Goal: Task Accomplishment & Management: Use online tool/utility

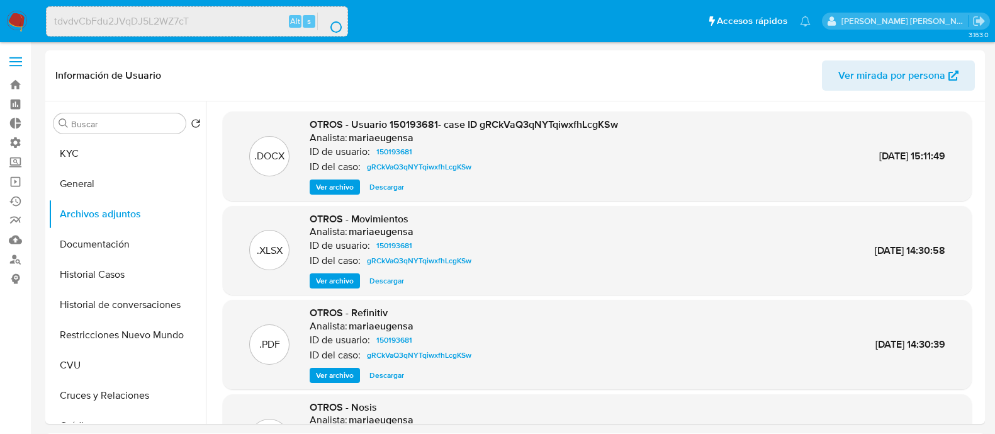
select select "10"
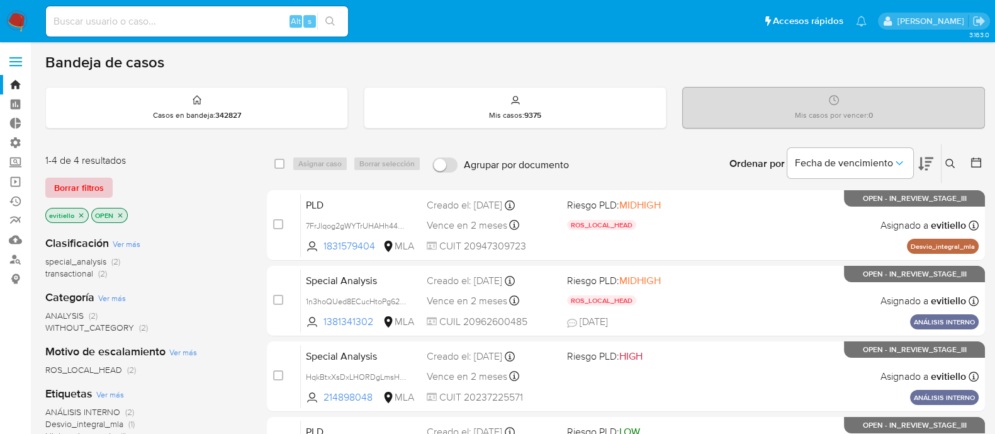
click at [98, 180] on span "Borrar filtros" at bounding box center [79, 188] width 50 height 18
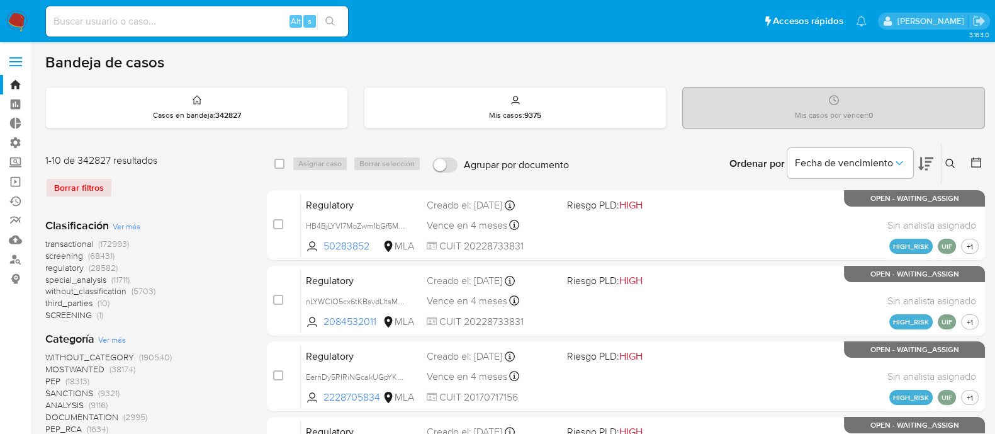
click at [951, 165] on icon at bounding box center [950, 164] width 10 height 10
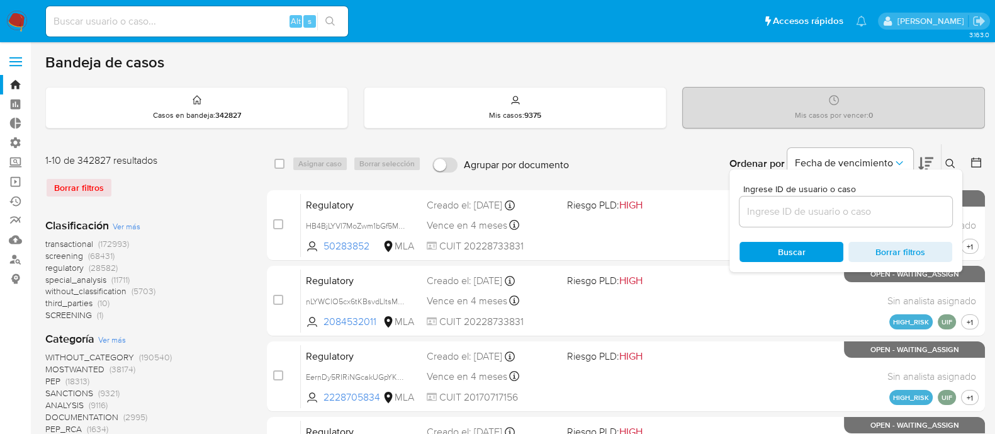
click at [787, 213] on input at bounding box center [846, 211] width 213 height 16
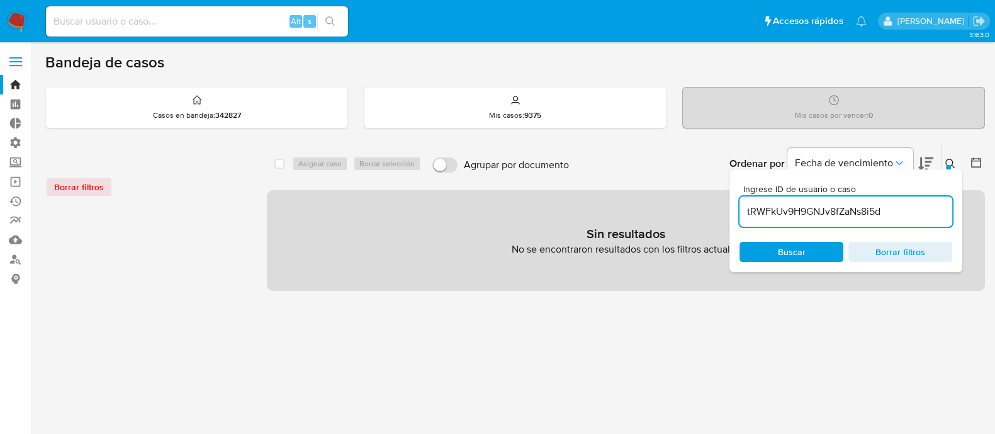
click at [943, 161] on button at bounding box center [952, 163] width 21 height 15
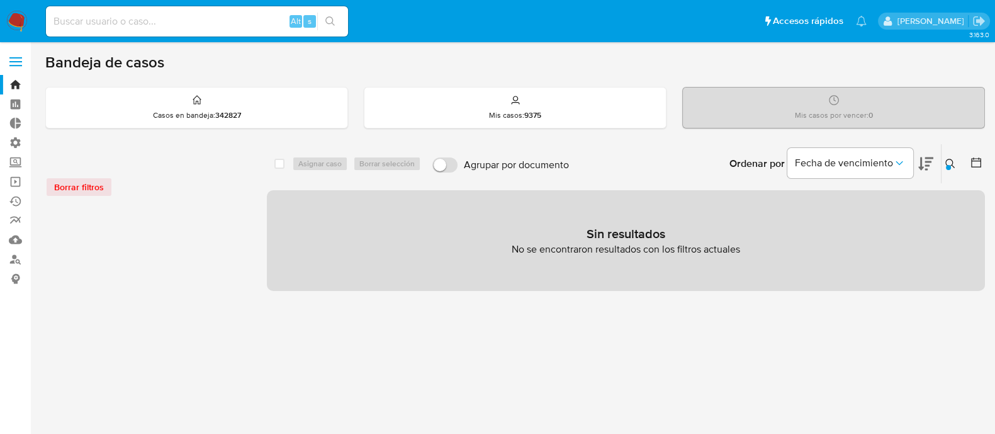
click at [944, 164] on button at bounding box center [952, 163] width 21 height 15
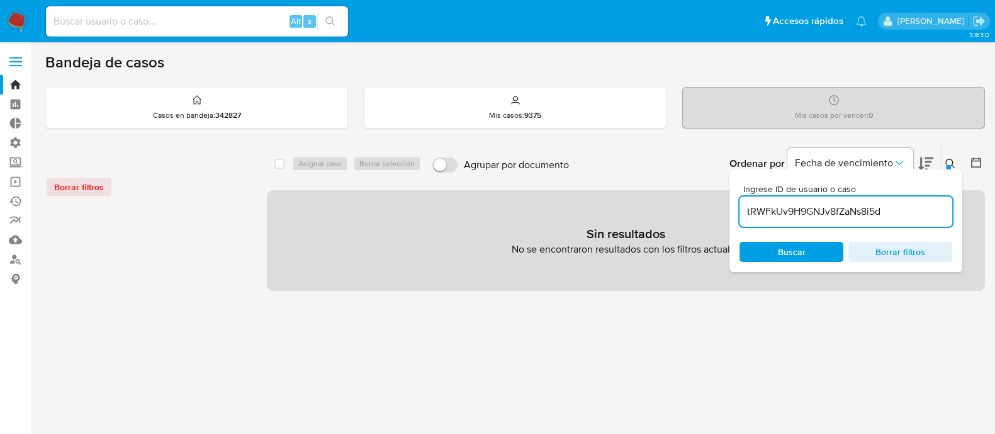
click at [887, 215] on input "tRWFkUv9H9GNJv8fZaNs8i5d" at bounding box center [846, 211] width 213 height 16
click at [792, 256] on div "Buscar Borrar filtros" at bounding box center [846, 252] width 213 height 20
click at [770, 256] on span "Buscar" at bounding box center [791, 252] width 86 height 18
click at [896, 207] on input "tRWFkUv9H9GNJv8fZaNs8i5d" at bounding box center [846, 211] width 213 height 16
type input "tRWFkUv9H9GNJv8fZaNs8i5d"
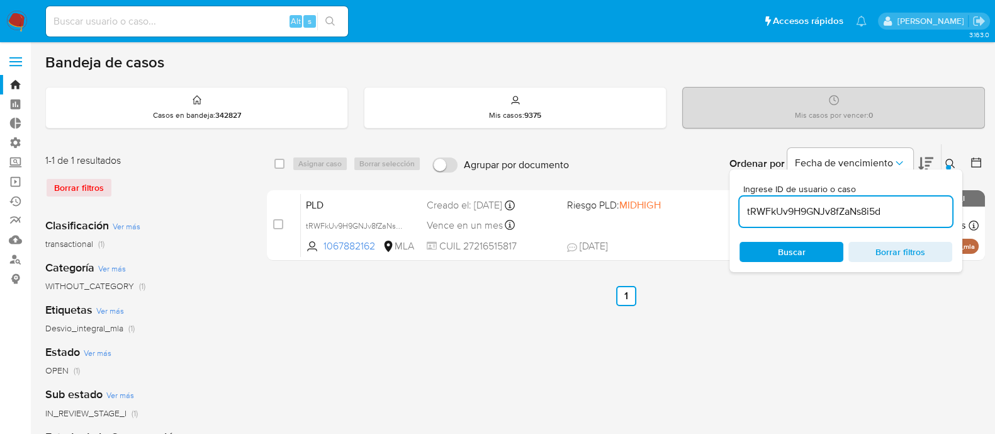
click at [281, 167] on input "checkbox" at bounding box center [279, 164] width 10 height 10
checkbox input "true"
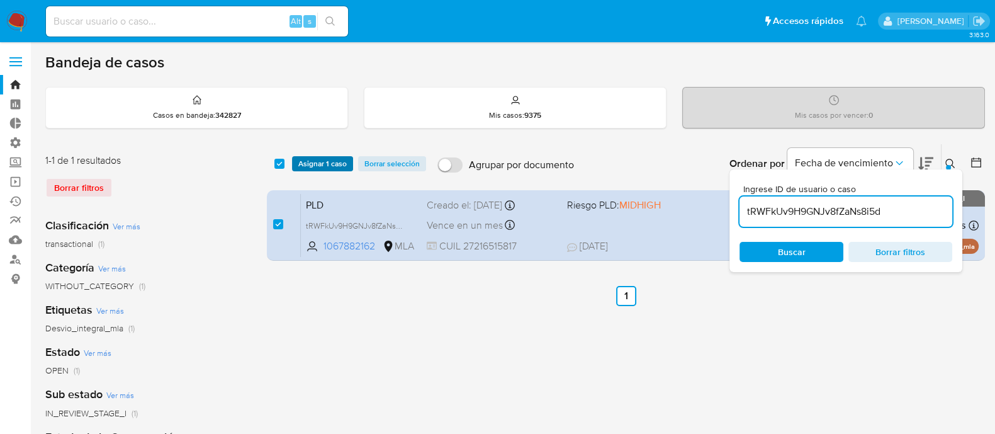
click at [324, 161] on span "Asignar 1 caso" at bounding box center [322, 163] width 48 height 13
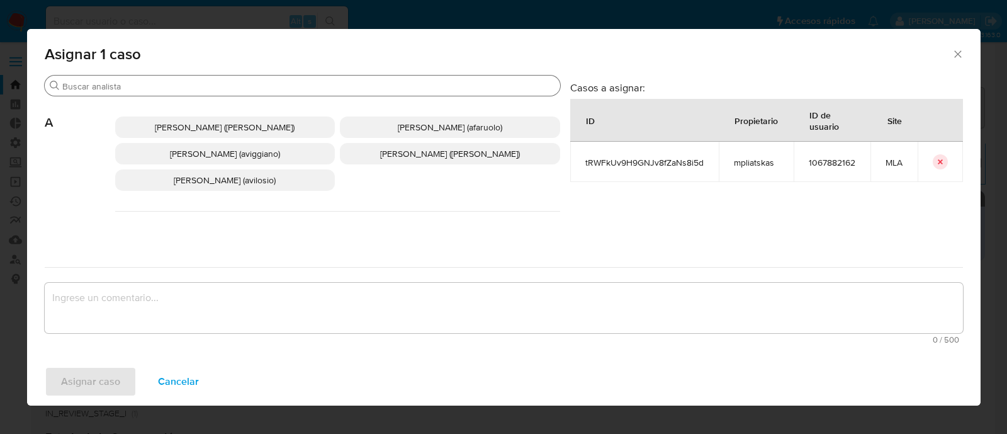
click at [271, 87] on input "Buscar" at bounding box center [308, 86] width 493 height 11
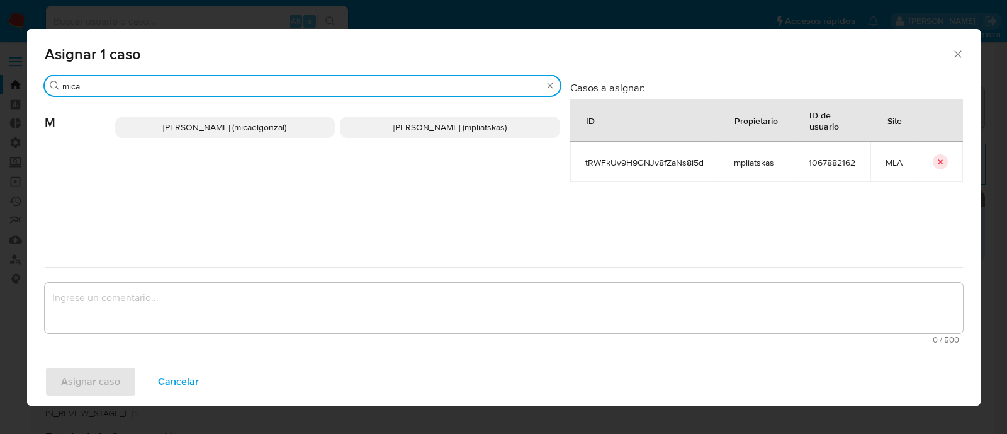
type input "mica"
click at [255, 120] on p "[PERSON_NAME] (micaelgonzal)" at bounding box center [225, 126] width 220 height 21
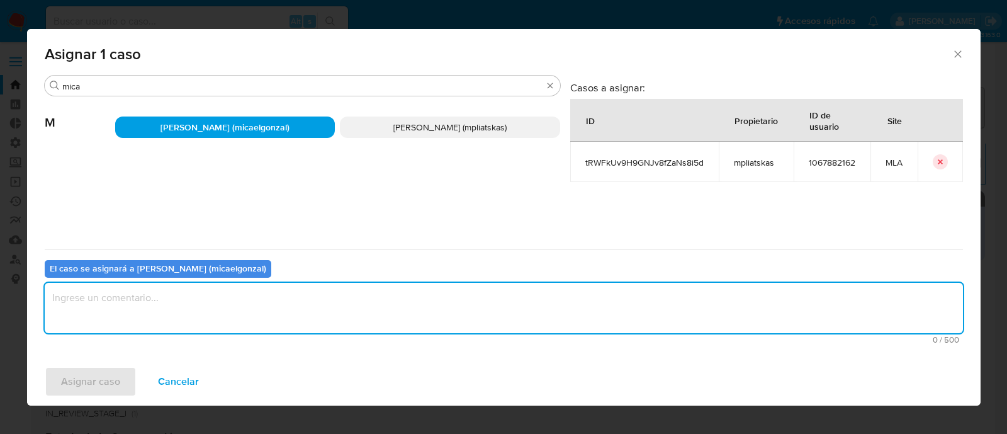
click at [189, 288] on textarea "assign-modal" at bounding box center [504, 308] width 918 height 50
click at [91, 376] on span "Asignar caso" at bounding box center [90, 382] width 59 height 28
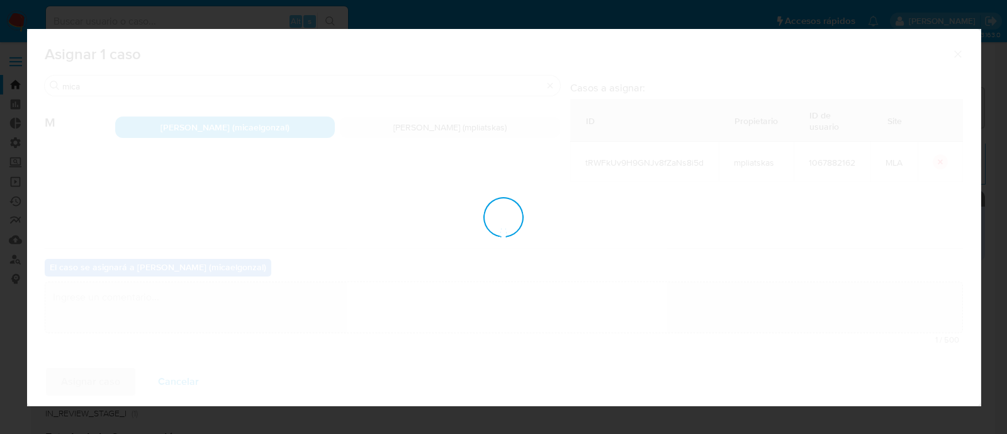
checkbox input "false"
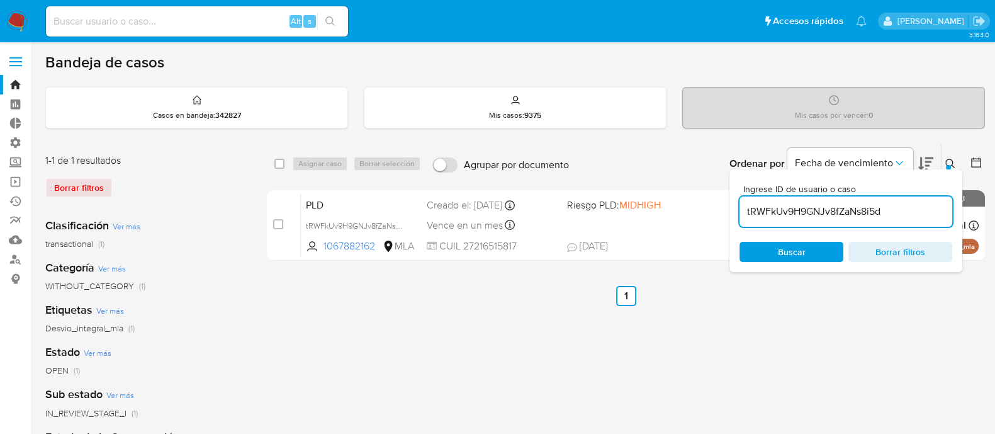
click at [847, 208] on input "tRWFkUv9H9GNJv8fZaNs8i5d" at bounding box center [846, 211] width 213 height 16
paste input "AiuNvEg4Kd13e3siMbo2We9f"
click at [947, 166] on div at bounding box center [948, 167] width 5 height 5
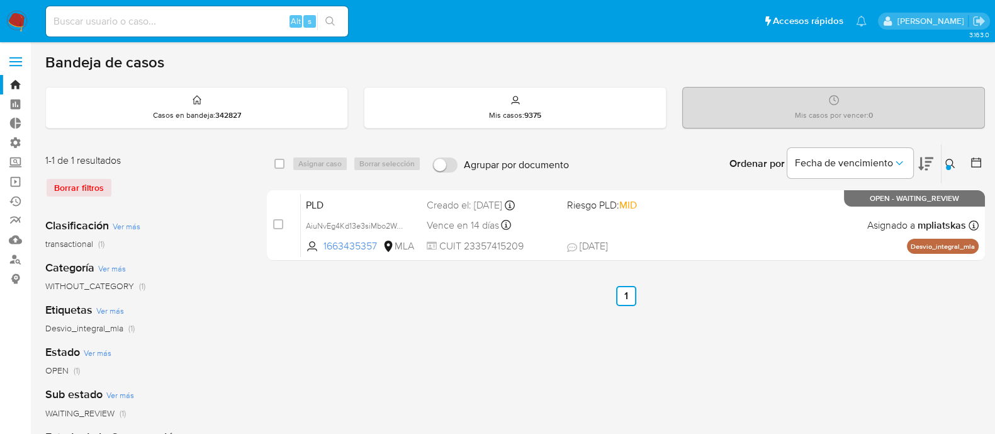
click at [947, 171] on div "Ingrese ID de usuario o caso AiuNvEg4Kd13e3siMbo2We9f Buscar Borrar filtros" at bounding box center [951, 163] width 21 height 39
click at [949, 163] on icon at bounding box center [950, 164] width 10 height 10
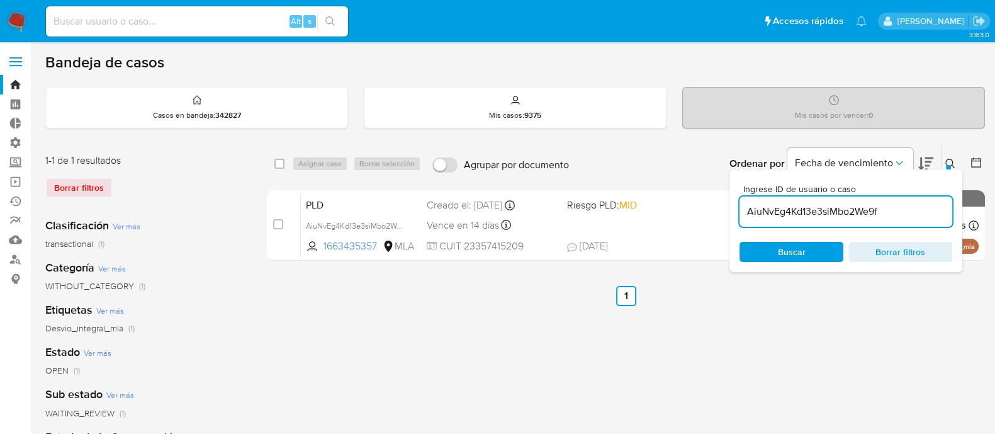
click at [811, 215] on input "AiuNvEg4Kd13e3siMbo2We9f" at bounding box center [846, 211] width 213 height 16
type input "tdvdvCbFdu2JVqDJ5L2WZ7cT"
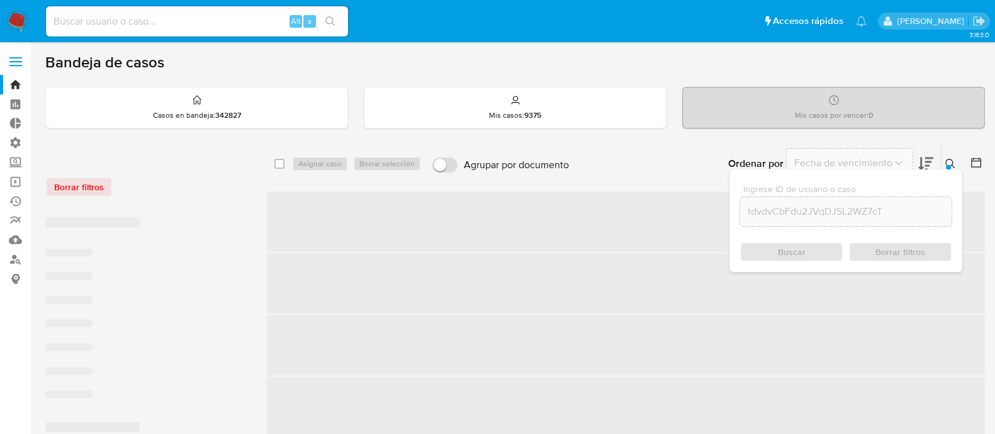
click at [943, 159] on button at bounding box center [952, 163] width 21 height 15
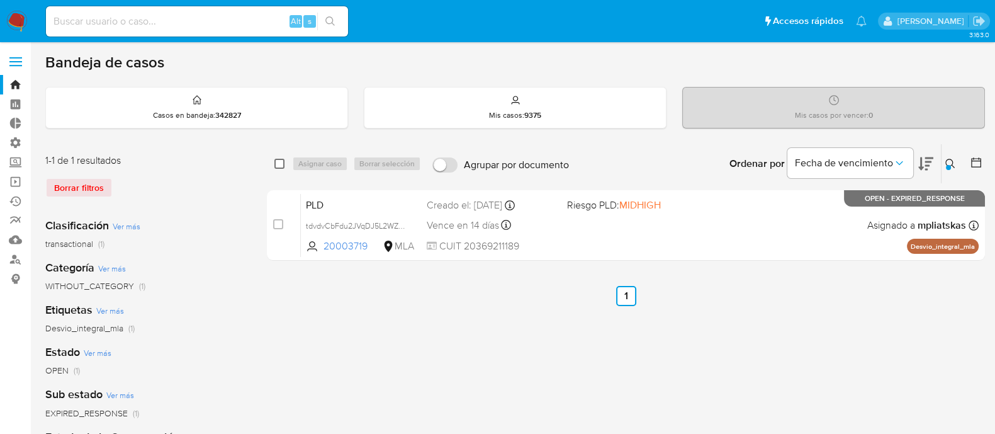
click at [282, 164] on input "checkbox" at bounding box center [279, 164] width 10 height 10
checkbox input "true"
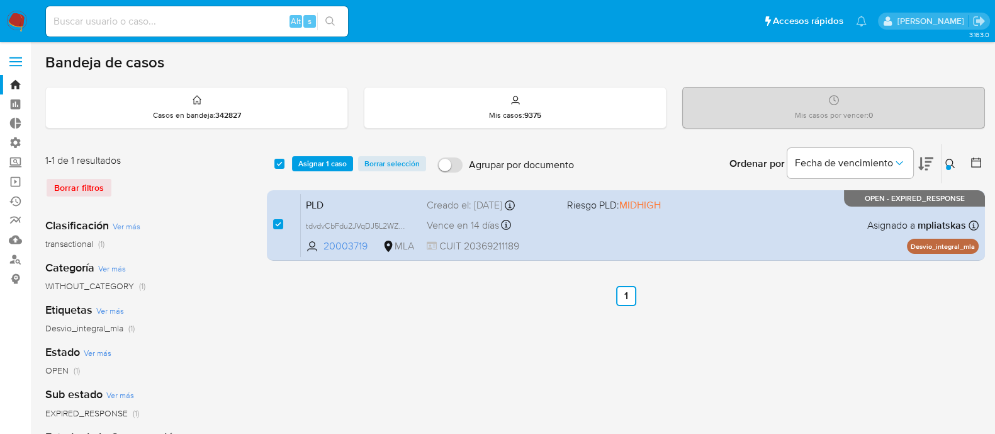
click at [954, 156] on button at bounding box center [952, 163] width 21 height 15
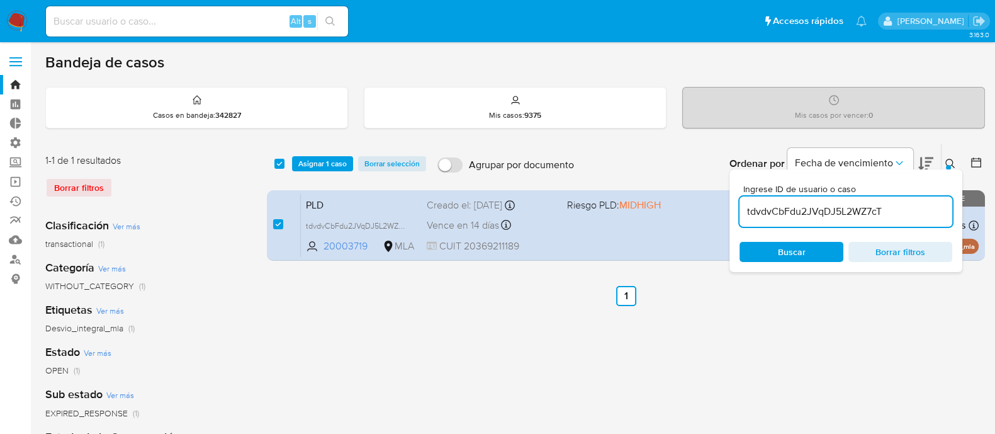
click at [825, 214] on input "tdvdvCbFdu2JVqDJ5L2WZ7cT" at bounding box center [846, 211] width 213 height 16
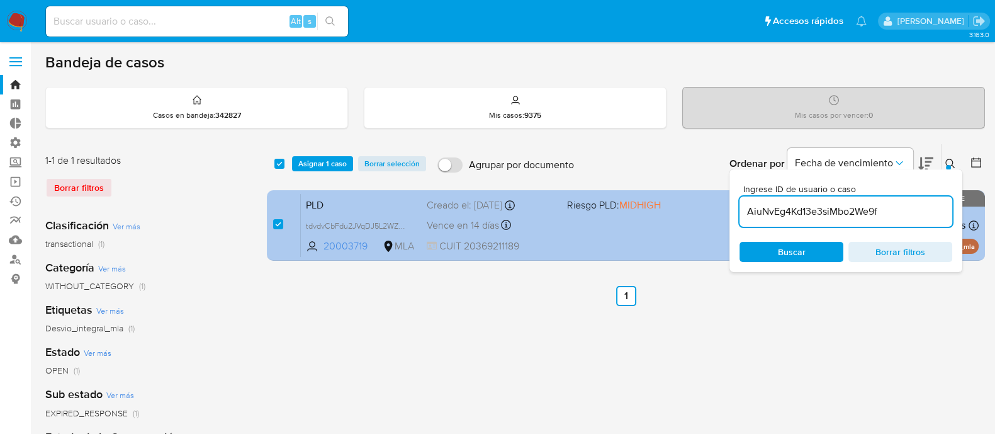
type input "AiuNvEg4Kd13e3siMbo2We9f"
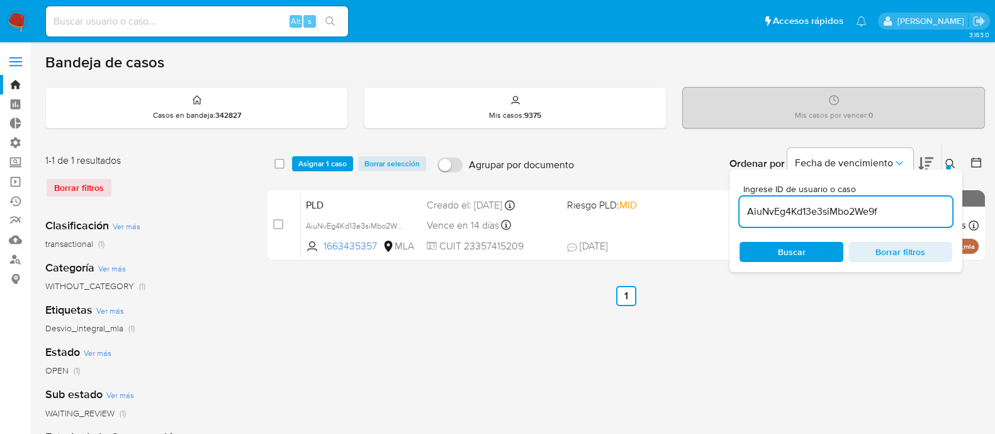
click at [307, 165] on span "Asignar 1 caso" at bounding box center [322, 163] width 48 height 13
click at [279, 166] on input "checkbox" at bounding box center [279, 164] width 10 height 10
checkbox input "true"
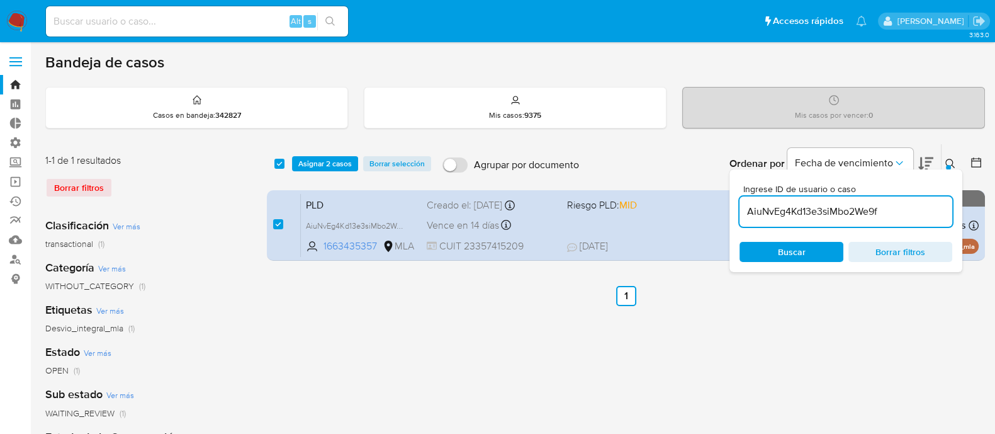
click at [951, 163] on icon at bounding box center [950, 164] width 10 height 10
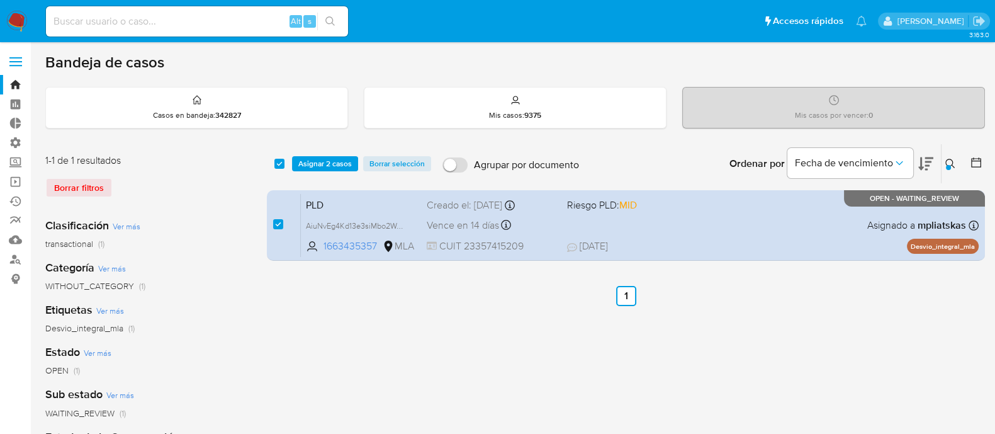
click at [951, 163] on icon at bounding box center [950, 164] width 10 height 10
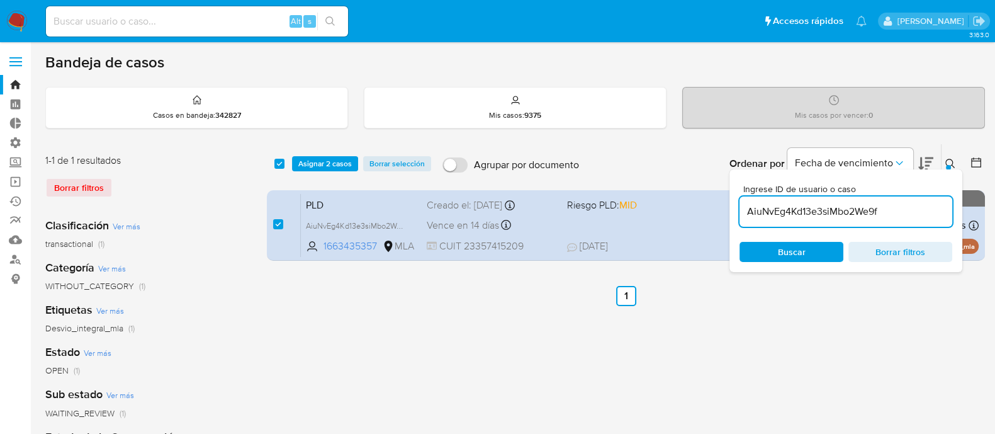
click at [831, 206] on input "AiuNvEg4Kd13e3siMbo2We9f" at bounding box center [846, 211] width 213 height 16
type input "OfBbG602wWtR5Hp17mAb673t"
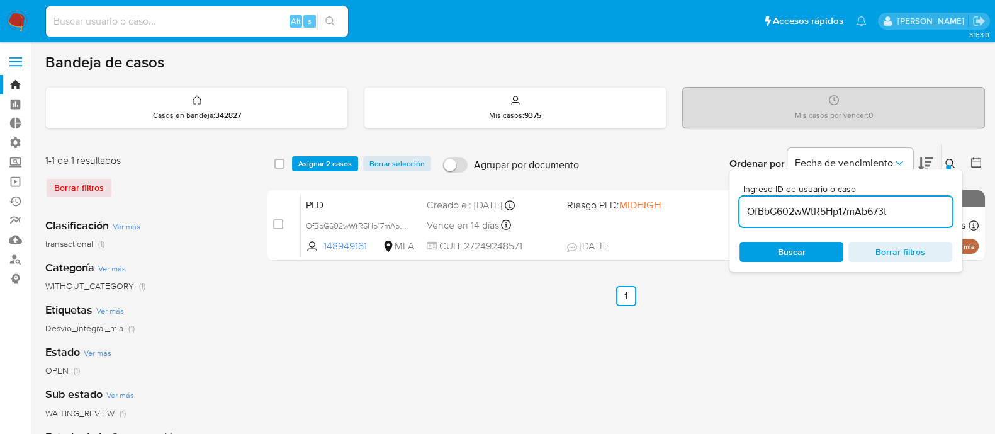
click at [945, 161] on icon at bounding box center [950, 164] width 10 height 10
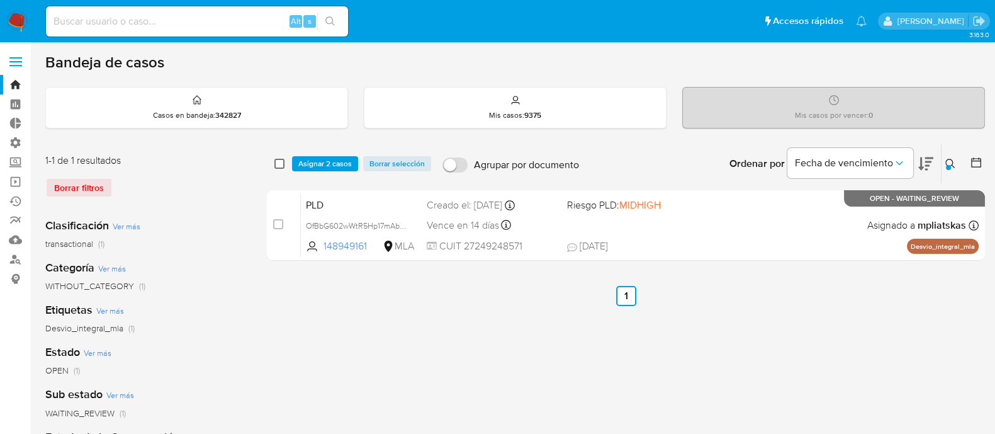
click at [278, 160] on input "checkbox" at bounding box center [279, 164] width 10 height 10
checkbox input "true"
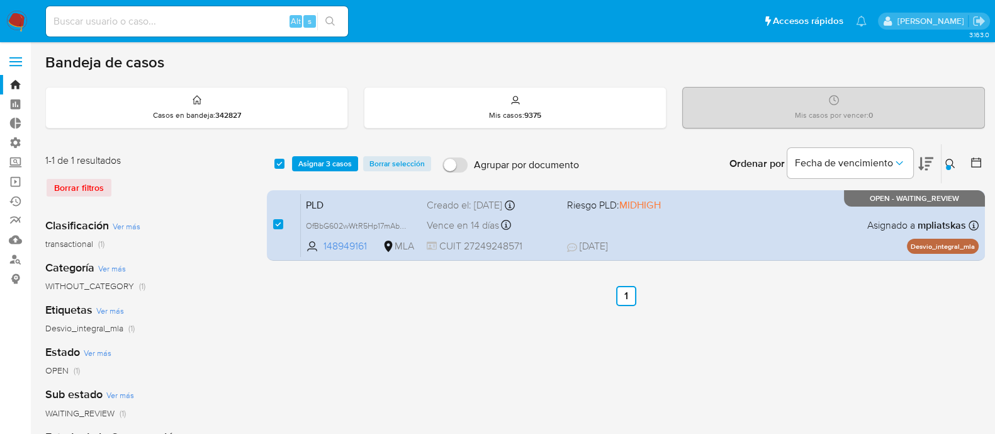
drag, startPoint x: 949, startPoint y: 164, endPoint x: 921, endPoint y: 171, distance: 29.0
click at [949, 165] on div at bounding box center [948, 167] width 5 height 5
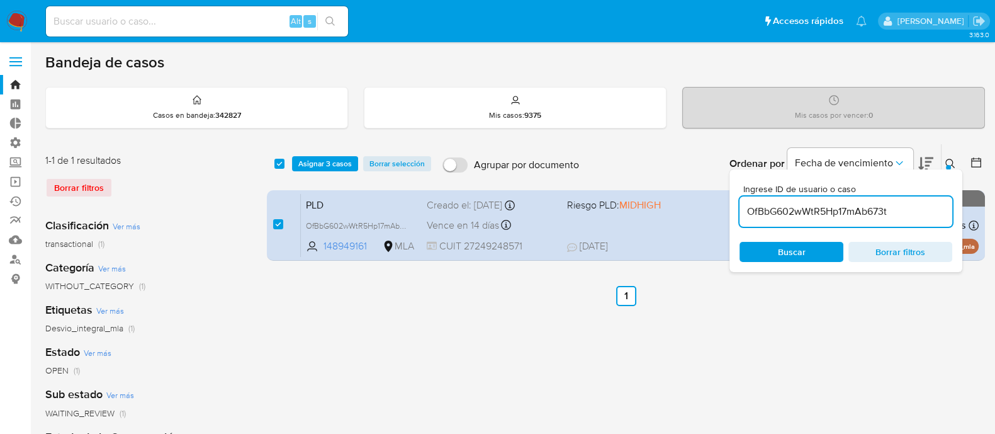
click at [763, 212] on input "OfBbG602wWtR5Hp17mAb673t" at bounding box center [846, 211] width 213 height 16
type input "tlkXa0bXMW70nH3hqDTHFH7w"
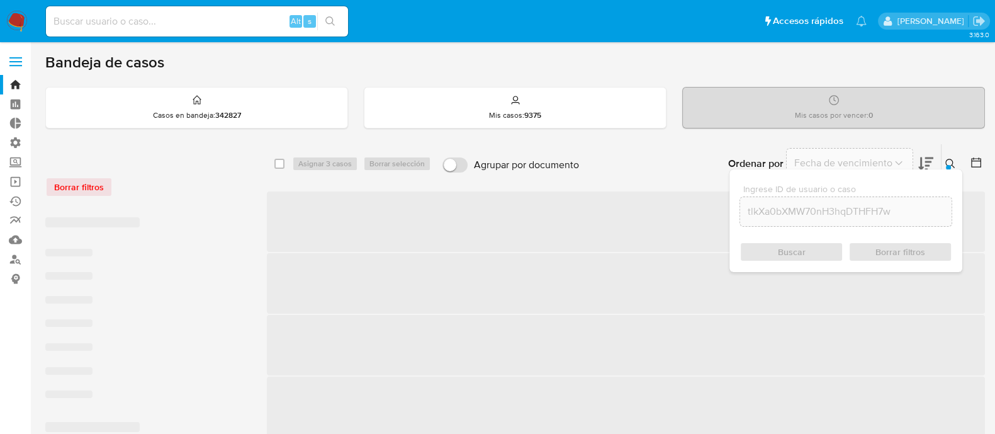
checkbox input "false"
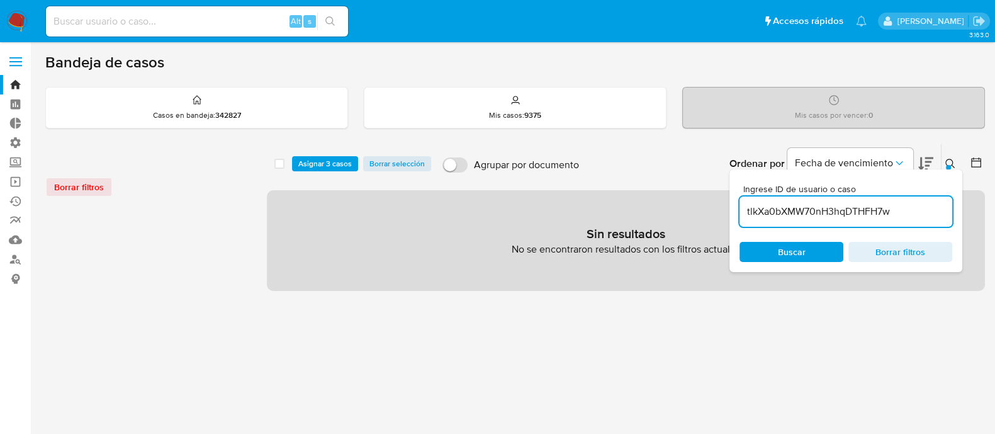
click at [894, 215] on input "tlkXa0bXMW70nH3hqDTHFH7w" at bounding box center [846, 211] width 213 height 16
type input "tlkXa0bXMW70nH3hqDTHFH7w"
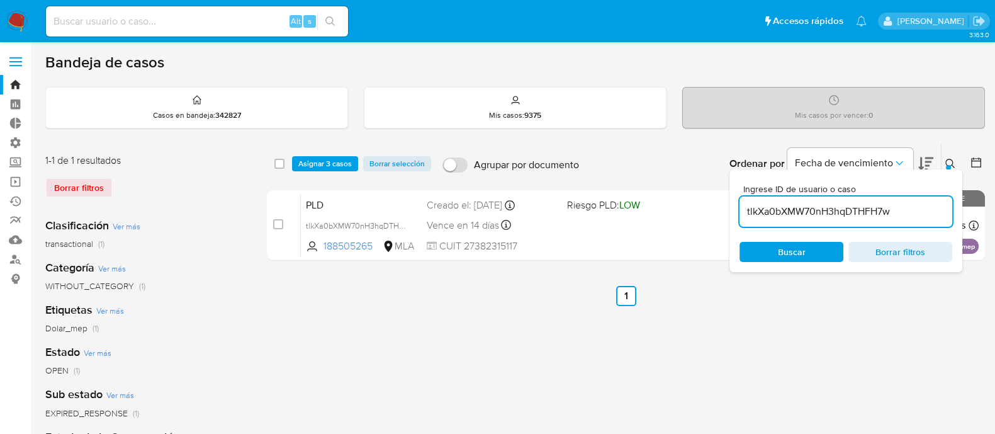
click at [947, 157] on button at bounding box center [952, 163] width 21 height 15
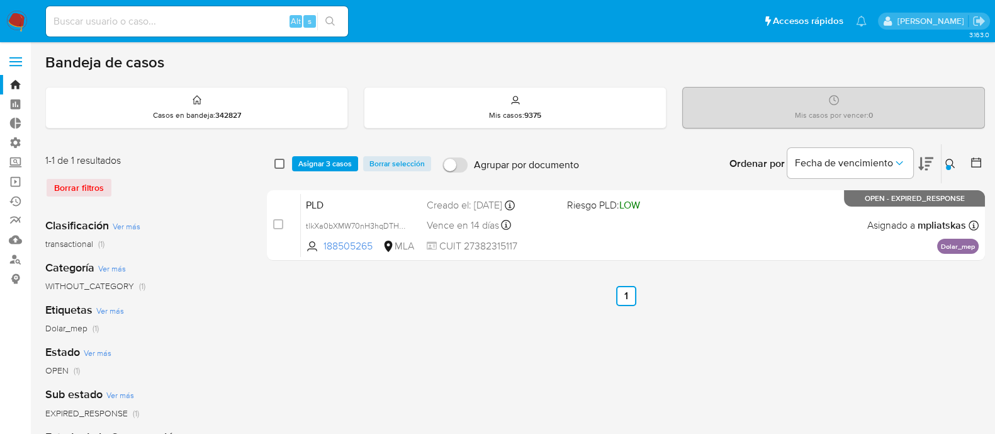
click at [279, 164] on input "checkbox" at bounding box center [279, 164] width 10 height 10
checkbox input "true"
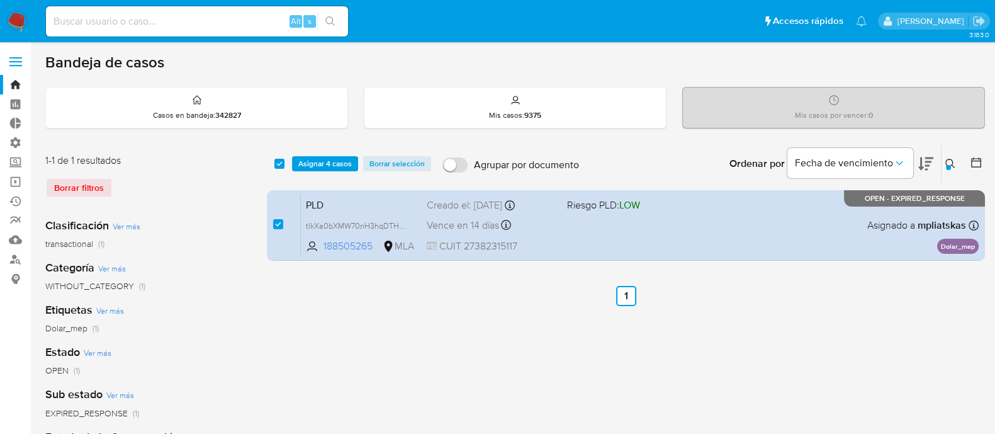
click at [333, 154] on div "select-all-cases-checkbox Asignar 4 casos Borrar selección Agrupar por document…" at bounding box center [626, 163] width 718 height 39
click at [326, 161] on span "Asignar 4 casos" at bounding box center [325, 163] width 54 height 13
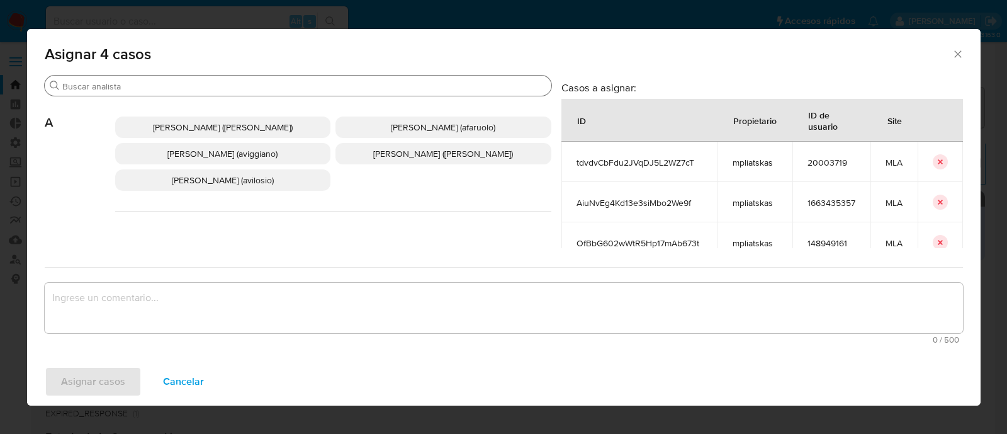
click at [271, 94] on div "Buscar" at bounding box center [298, 86] width 507 height 20
click at [273, 91] on input "Buscar" at bounding box center [304, 86] width 484 height 11
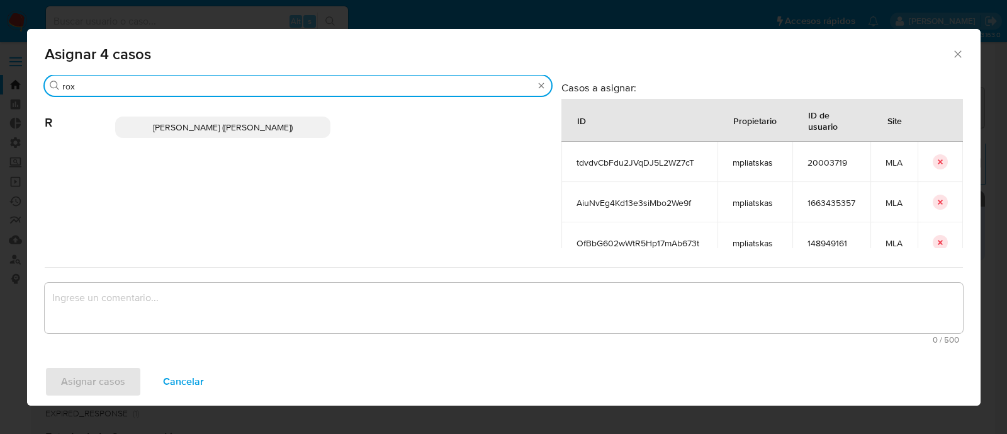
type input "rox"
click at [231, 140] on div "[PERSON_NAME] ([PERSON_NAME])" at bounding box center [333, 127] width 436 height 62
click at [239, 132] on span "[PERSON_NAME] ([PERSON_NAME])" at bounding box center [223, 127] width 140 height 13
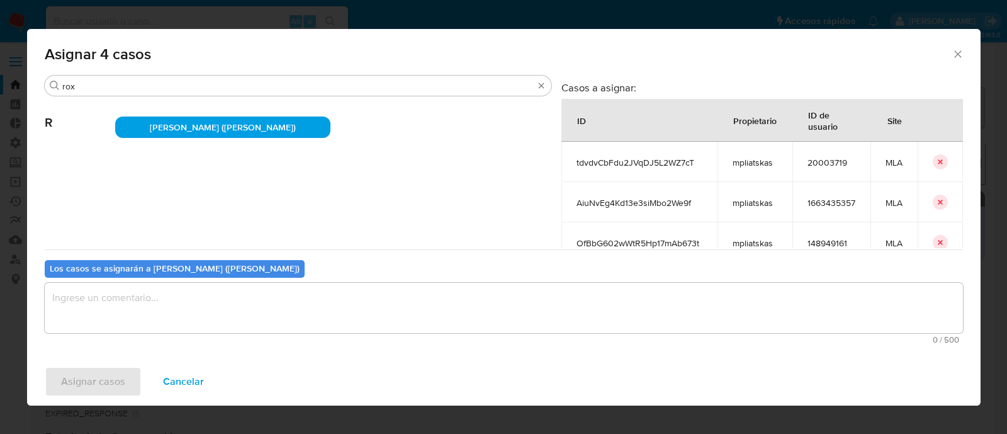
click at [167, 312] on textarea "assign-modal" at bounding box center [504, 308] width 918 height 50
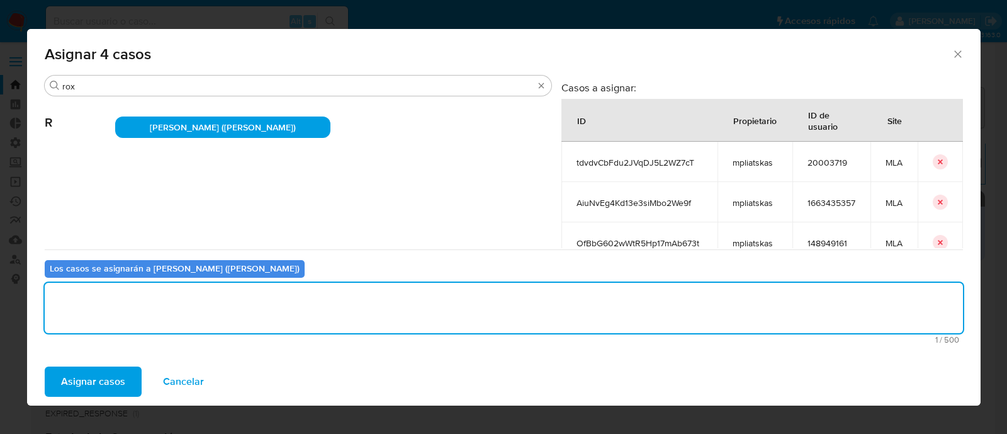
click at [107, 385] on span "Asignar casos" at bounding box center [93, 382] width 64 height 28
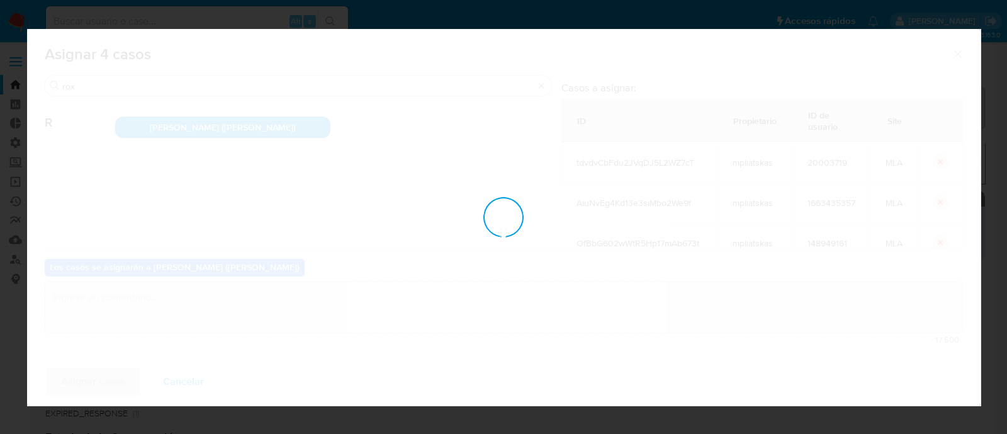
checkbox input "false"
